Goal: Navigation & Orientation: Find specific page/section

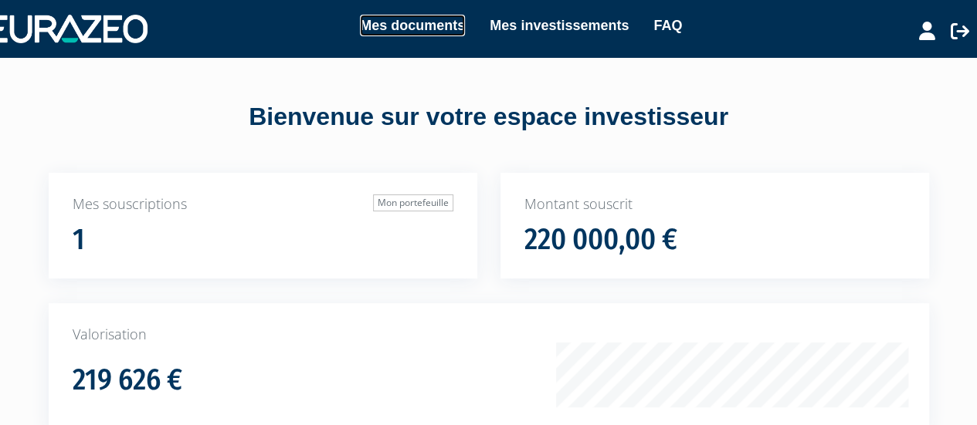
click at [393, 25] on link "Mes documents" at bounding box center [412, 26] width 105 height 22
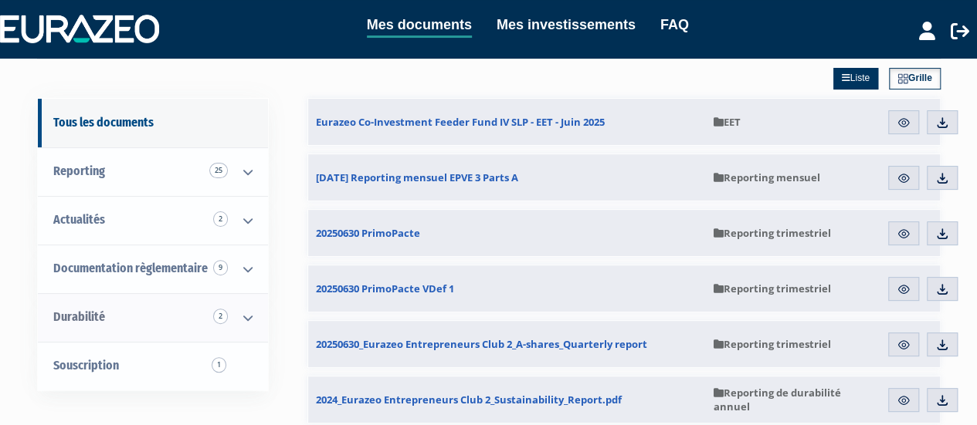
scroll to position [154, 0]
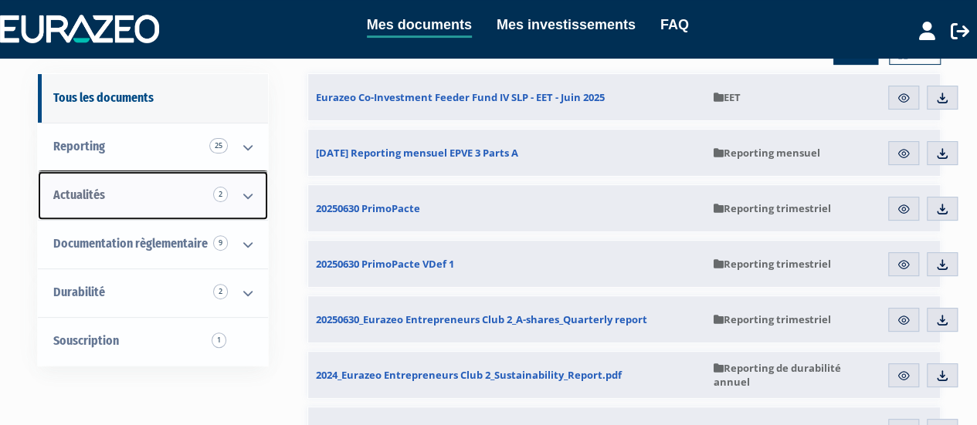
click at [250, 172] on icon at bounding box center [248, 196] width 40 height 48
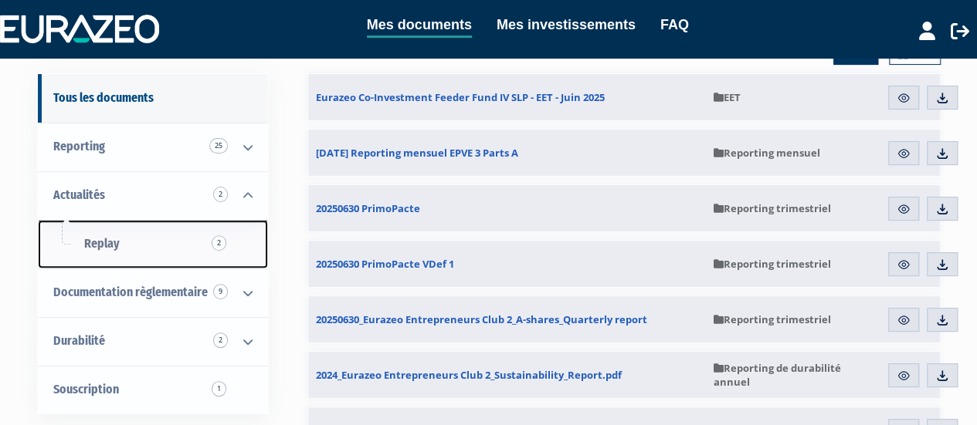
click at [161, 220] on link "Replay 2" at bounding box center [153, 244] width 230 height 49
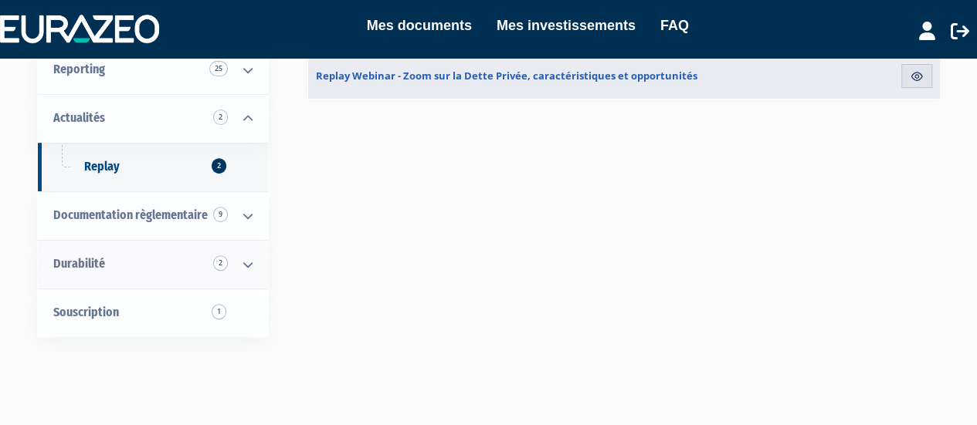
scroll to position [77, 0]
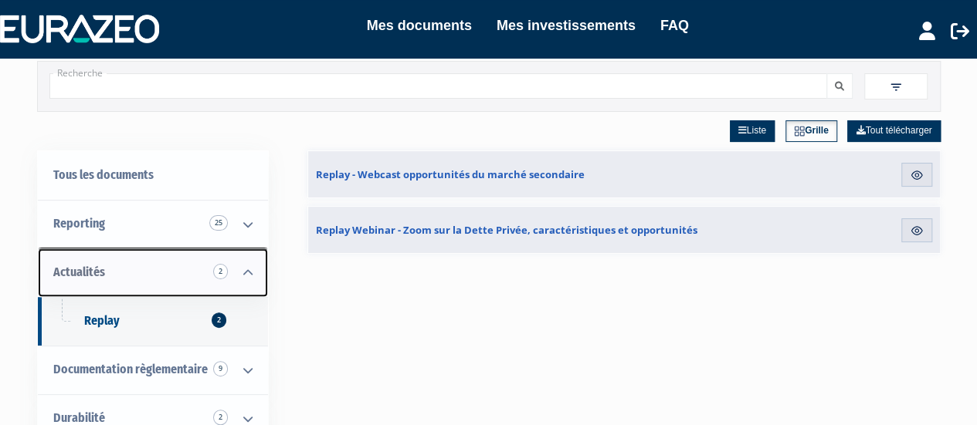
click at [258, 249] on icon at bounding box center [248, 273] width 40 height 48
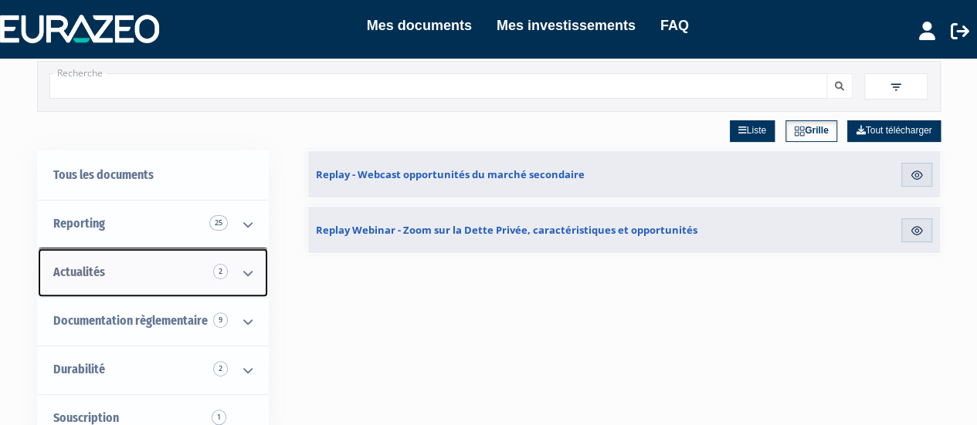
click at [254, 249] on icon at bounding box center [248, 273] width 40 height 48
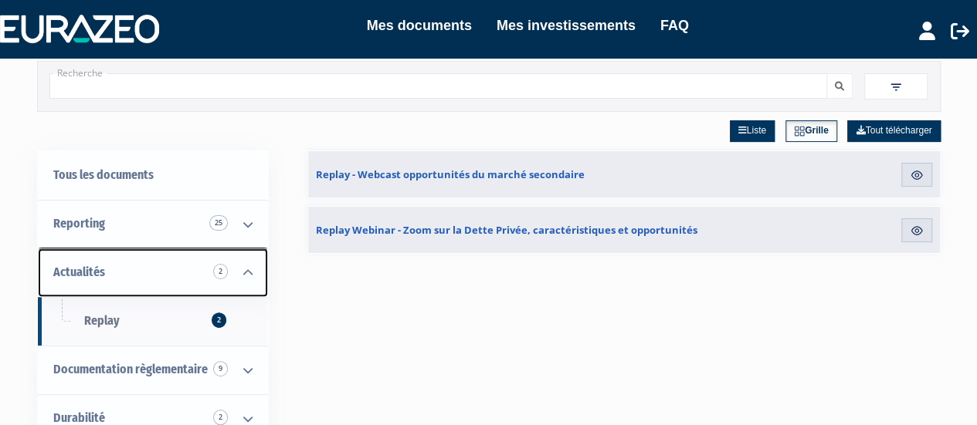
scroll to position [154, 0]
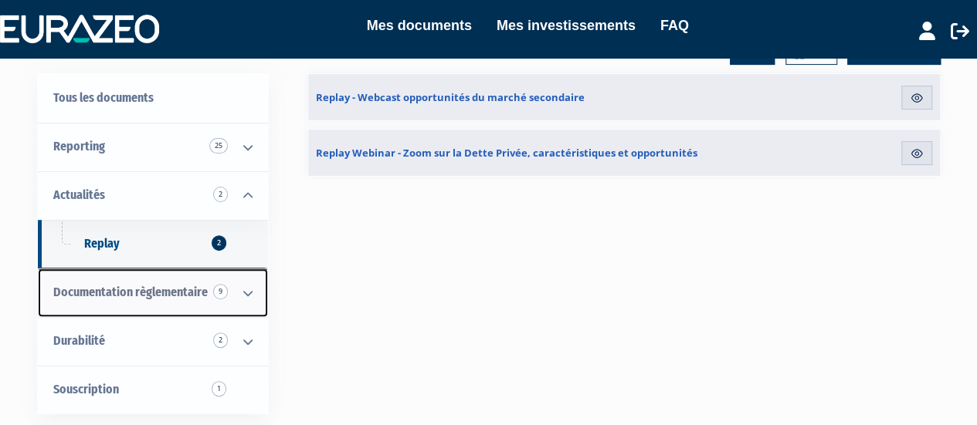
click at [250, 269] on icon at bounding box center [248, 293] width 40 height 48
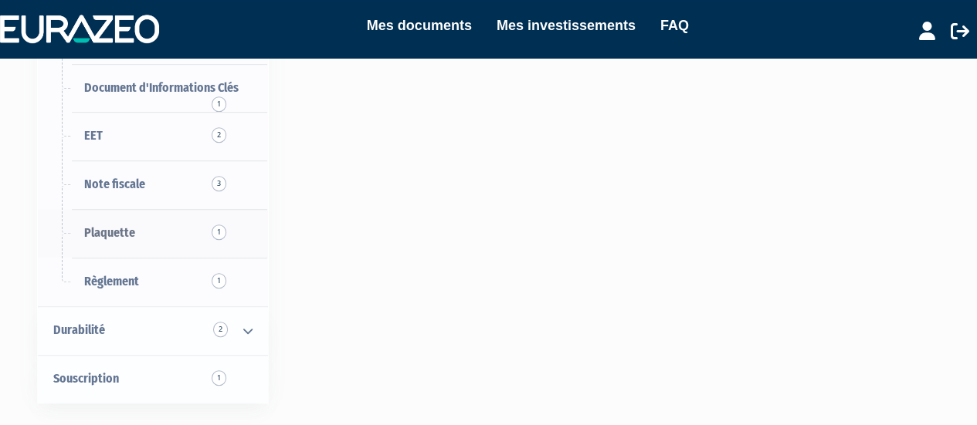
scroll to position [463, 0]
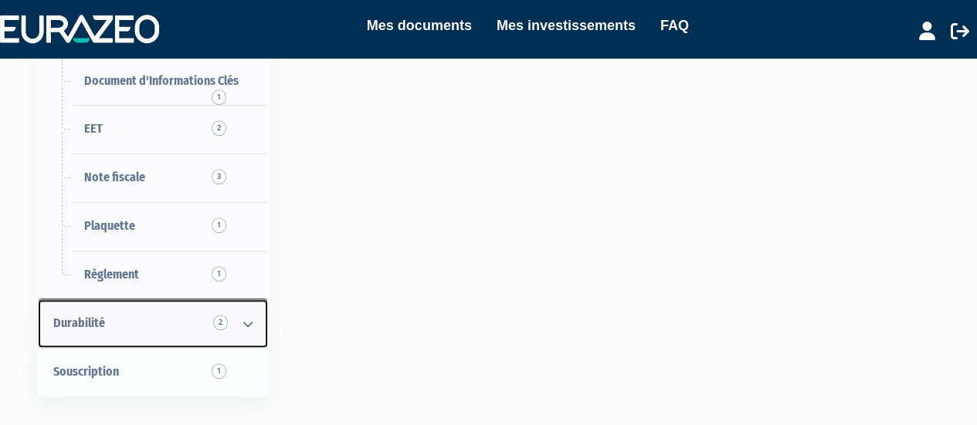
click at [243, 300] on icon at bounding box center [248, 324] width 40 height 48
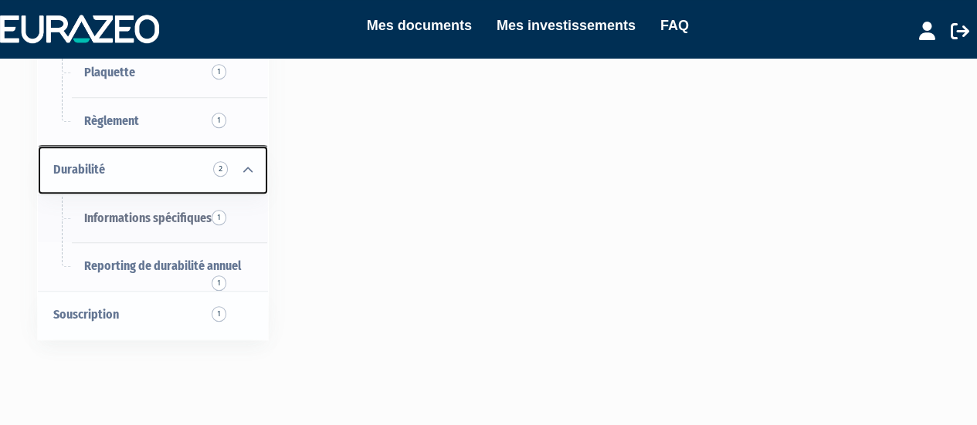
scroll to position [618, 0]
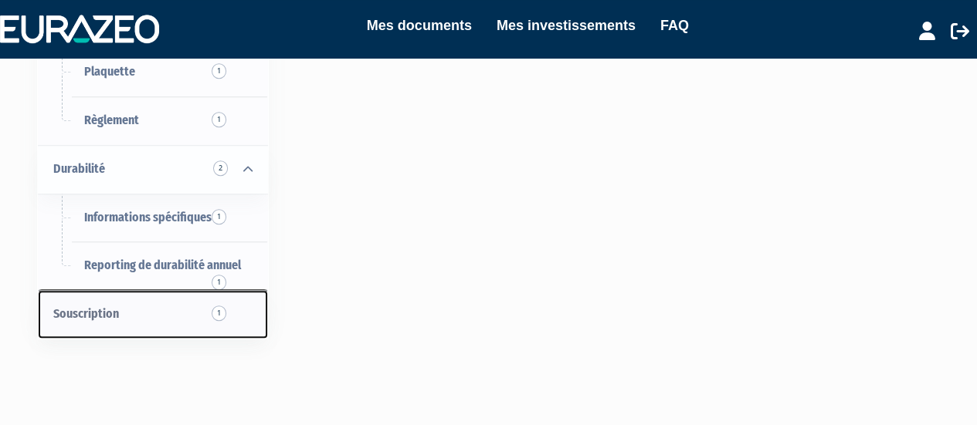
click at [198, 290] on link "Souscription 1" at bounding box center [153, 314] width 230 height 49
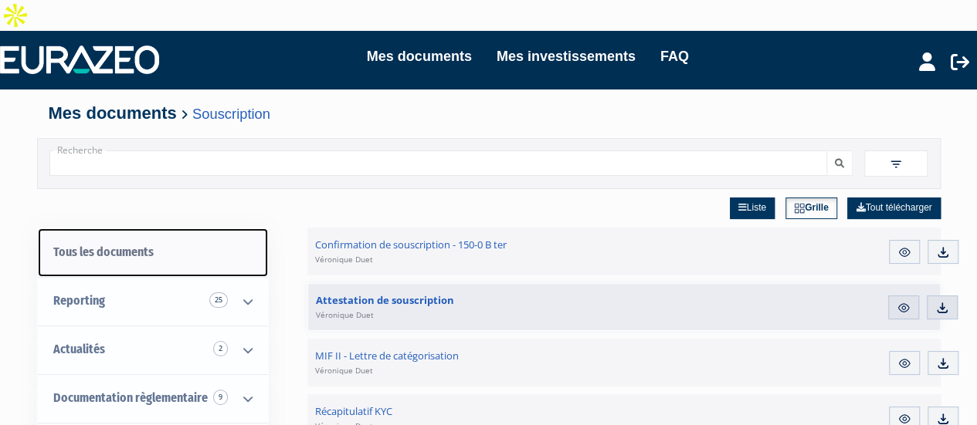
click at [147, 229] on link "Tous les documents" at bounding box center [153, 253] width 230 height 49
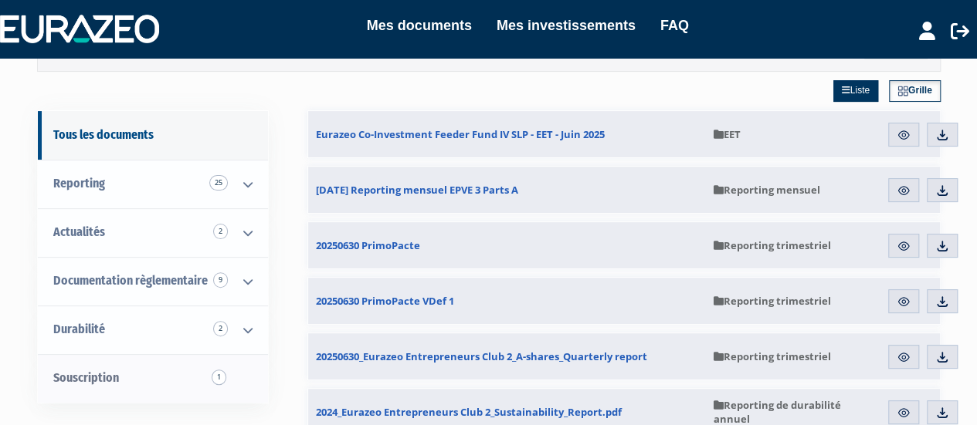
scroll to position [154, 0]
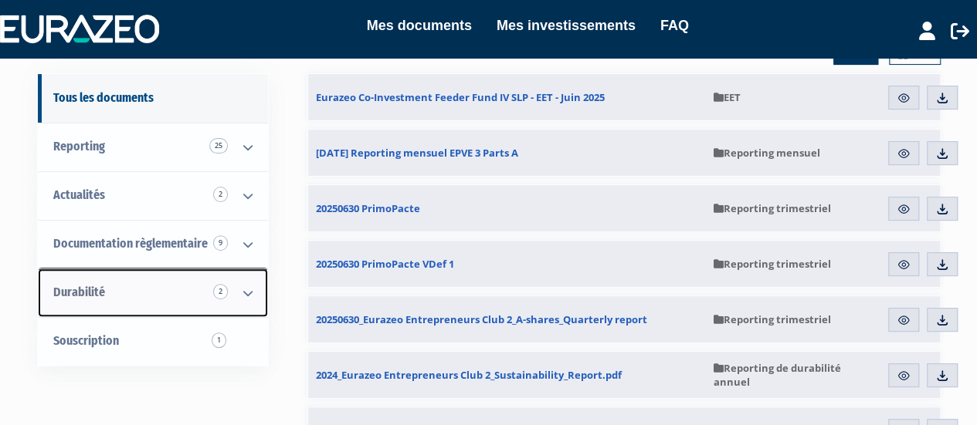
click at [258, 269] on icon at bounding box center [248, 293] width 40 height 48
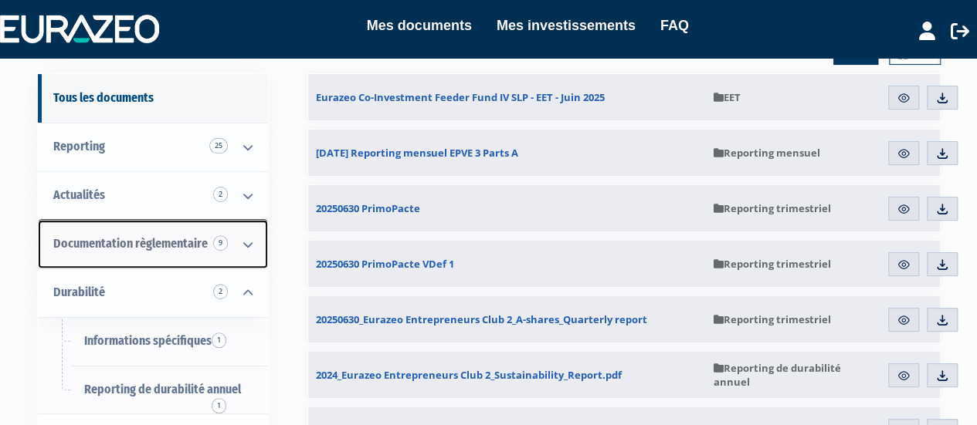
click at [245, 224] on icon at bounding box center [248, 245] width 40 height 48
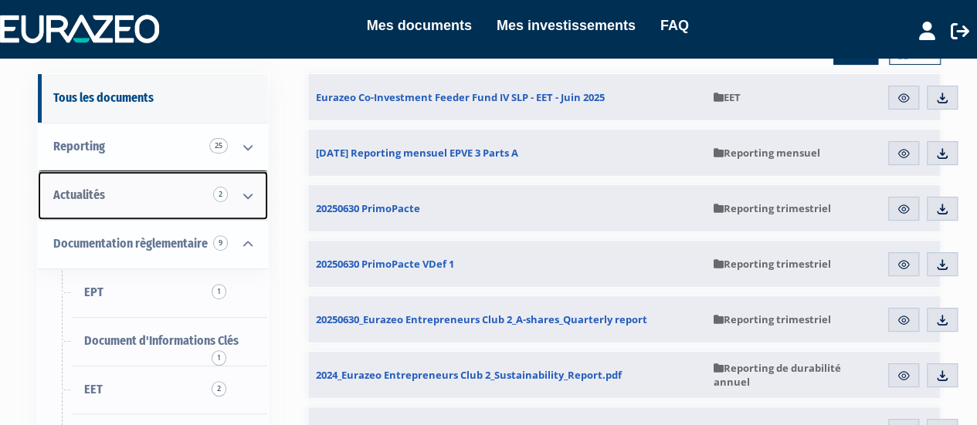
click at [253, 172] on icon at bounding box center [248, 196] width 40 height 48
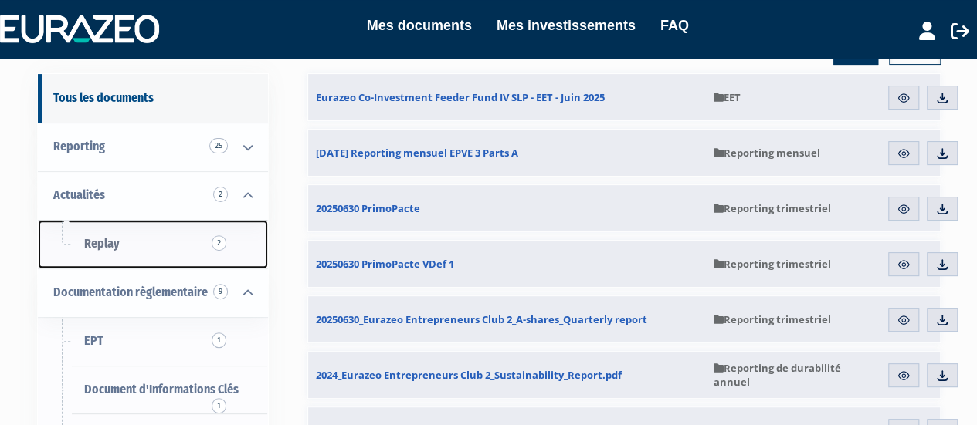
click at [105, 236] on span "Replay 2" at bounding box center [102, 243] width 36 height 15
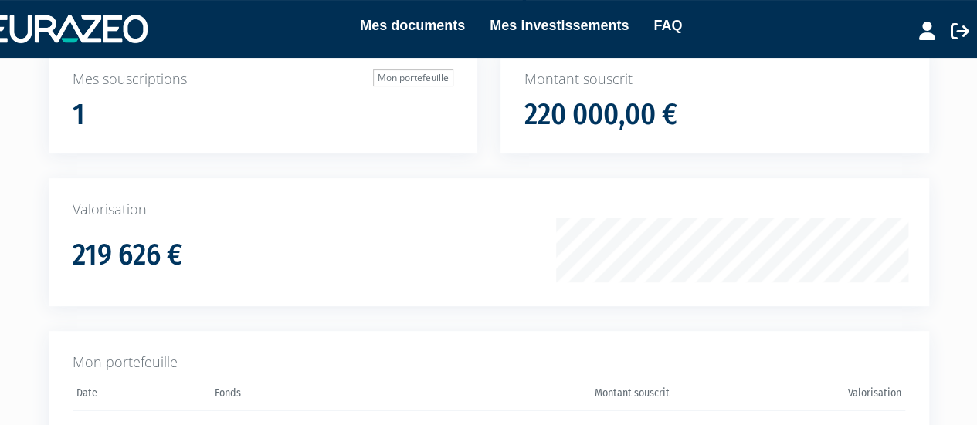
scroll to position [107, 0]
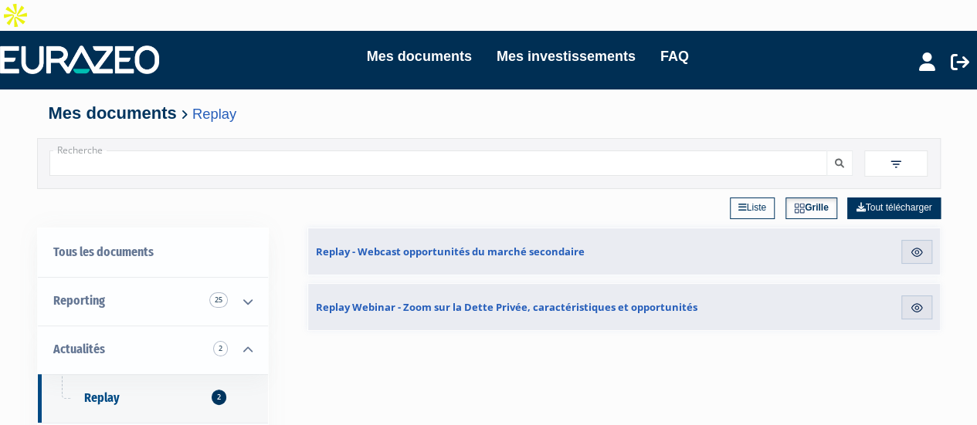
click at [739, 198] on link "Liste" at bounding box center [752, 209] width 45 height 22
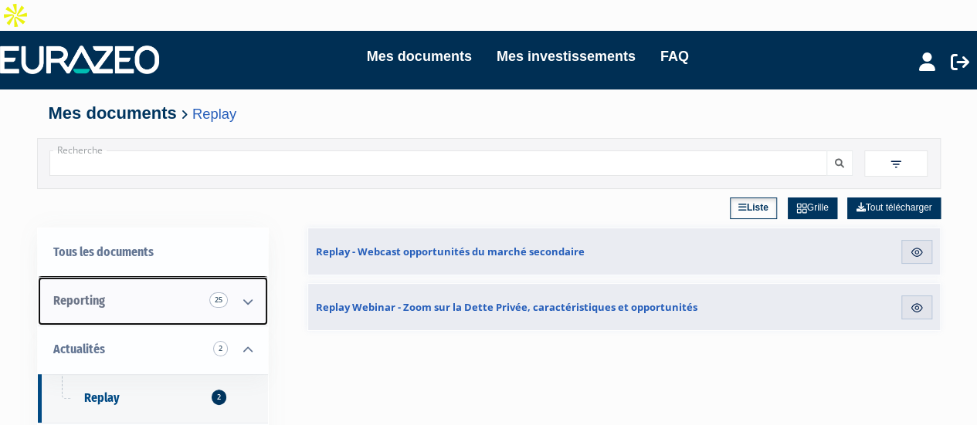
click at [251, 278] on icon at bounding box center [248, 302] width 40 height 48
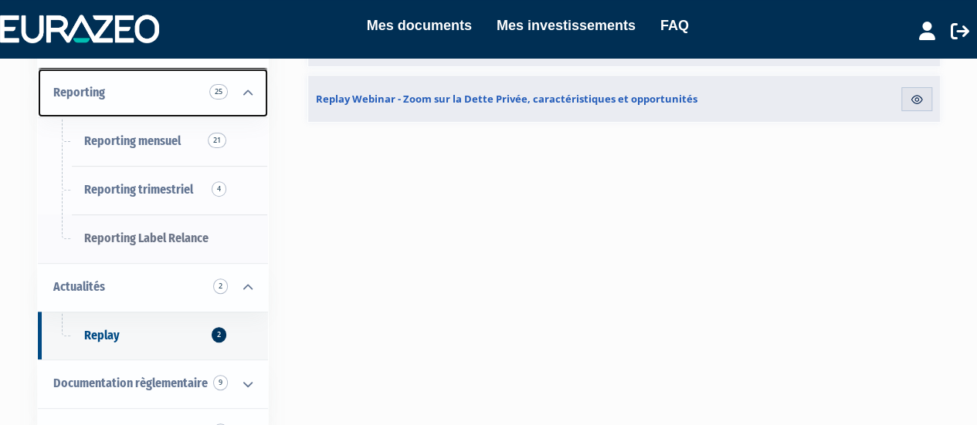
scroll to position [232, 0]
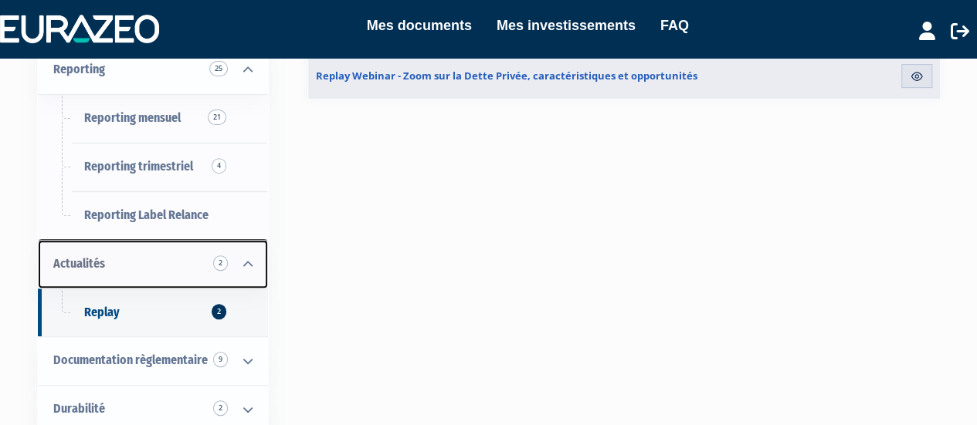
click at [234, 241] on icon at bounding box center [248, 265] width 40 height 48
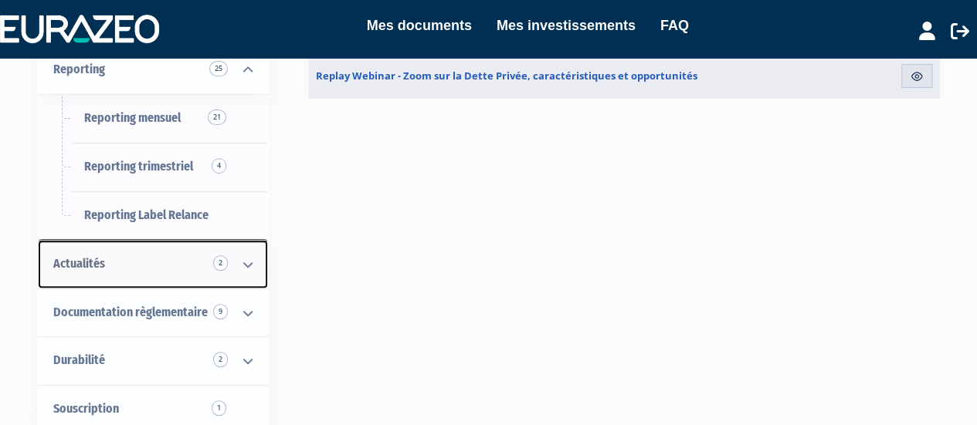
click at [239, 241] on icon at bounding box center [248, 265] width 40 height 48
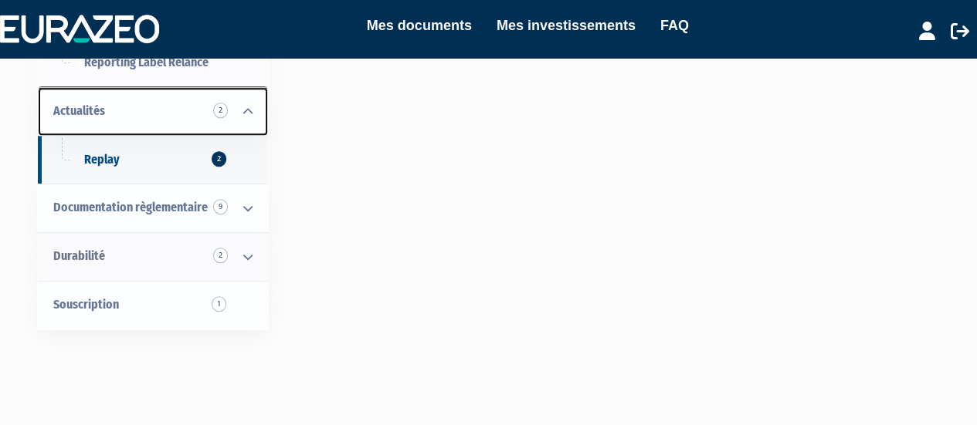
scroll to position [386, 0]
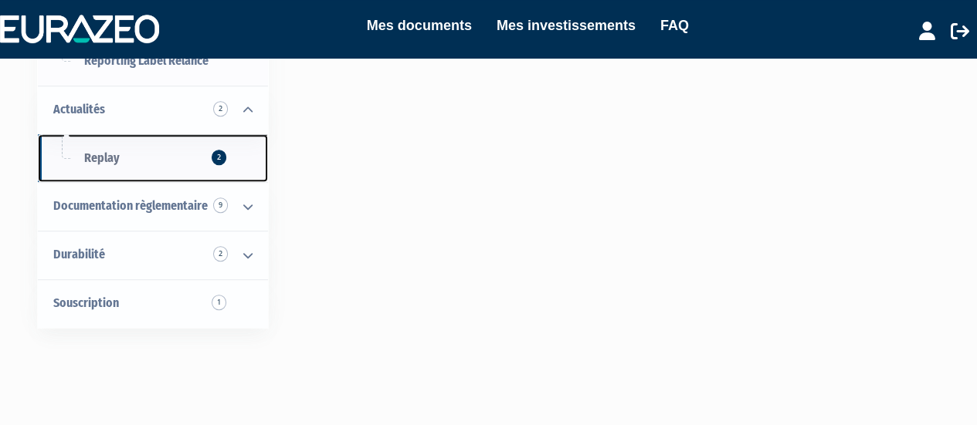
click at [117, 151] on span "Replay 2" at bounding box center [102, 158] width 36 height 15
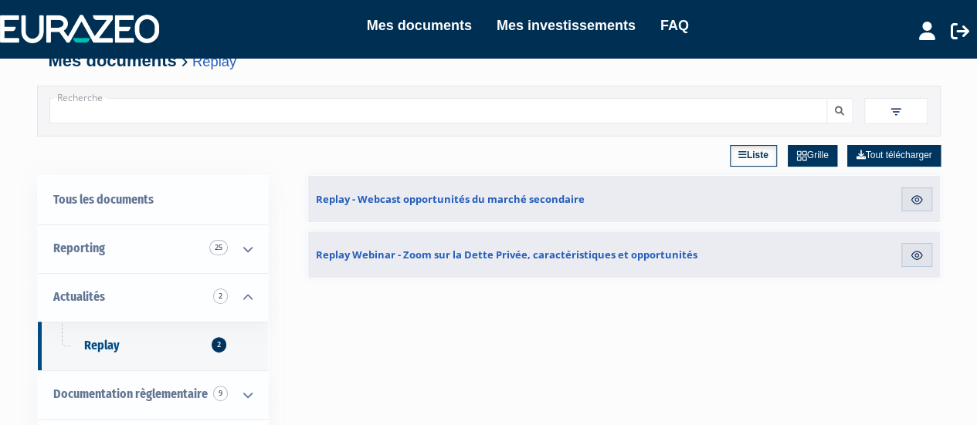
scroll to position [77, 0]
